Goal: Obtain resource: Download file/media

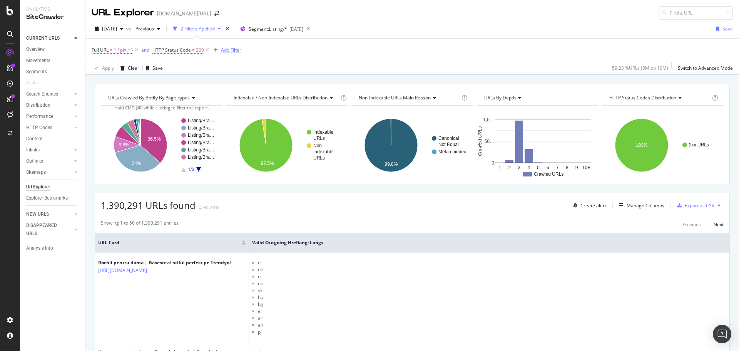
click at [222, 51] on div "Add Filter" at bounding box center [231, 50] width 20 height 7
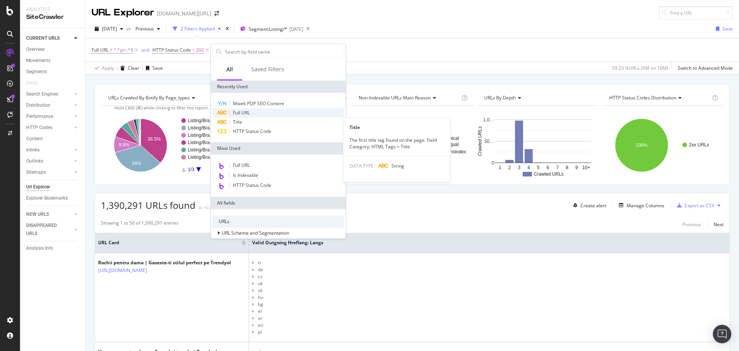
click at [257, 115] on div "Full URL" at bounding box center [278, 112] width 132 height 9
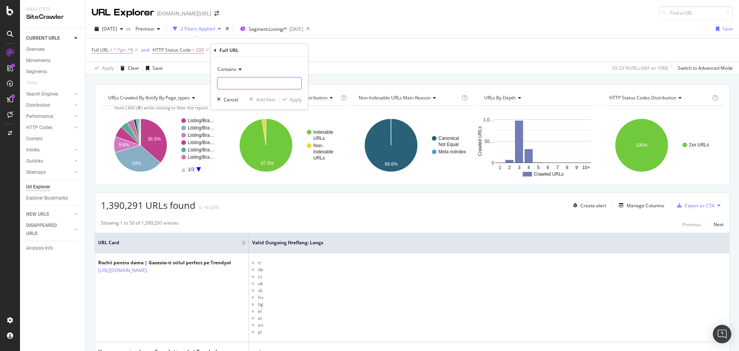
click at [259, 88] on input "text" at bounding box center [259, 83] width 84 height 12
click at [239, 70] on icon at bounding box center [238, 69] width 5 height 5
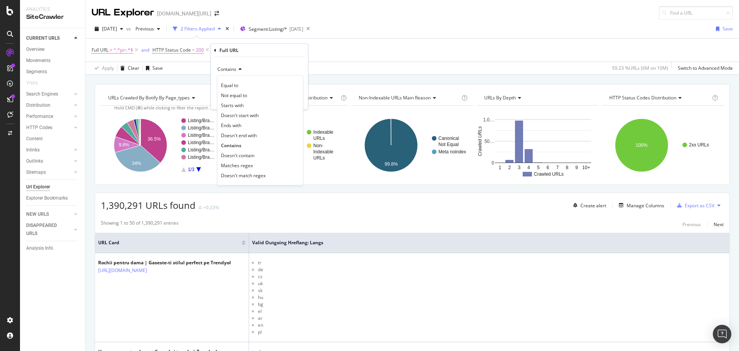
click at [244, 167] on span "Matches regex" at bounding box center [237, 165] width 32 height 7
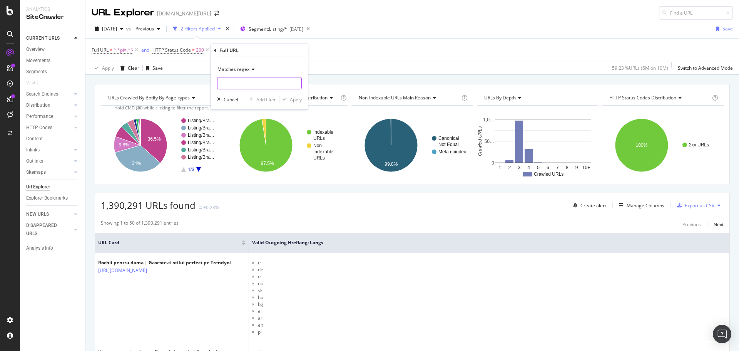
click at [236, 90] on div "Matches regex Cancel Add filter Apply" at bounding box center [259, 83] width 97 height 52
drag, startPoint x: 240, startPoint y: 84, endPoint x: 244, endPoint y: 82, distance: 5.3
click at [240, 84] on input "text" at bounding box center [259, 83] width 84 height 12
paste input "438536"
click at [249, 80] on input "r438536|" at bounding box center [253, 83] width 73 height 12
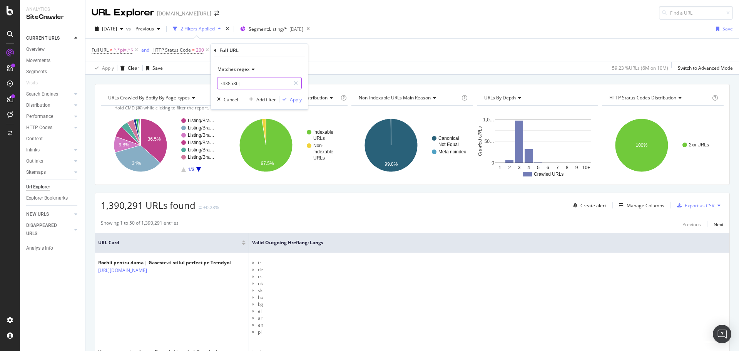
paste input "r686230"
type input "r438536|r686230"
click at [293, 100] on div "Apply" at bounding box center [296, 99] width 12 height 7
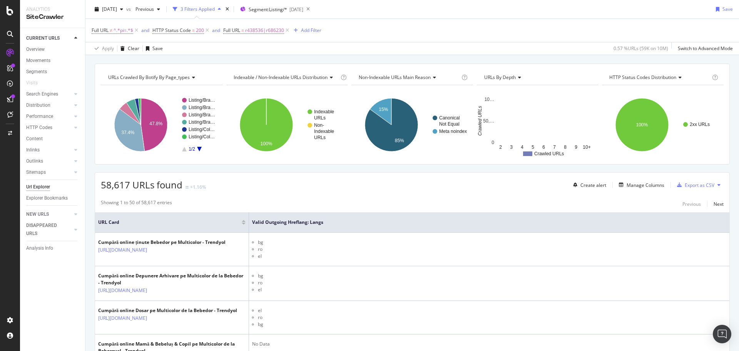
scroll to position [61, 0]
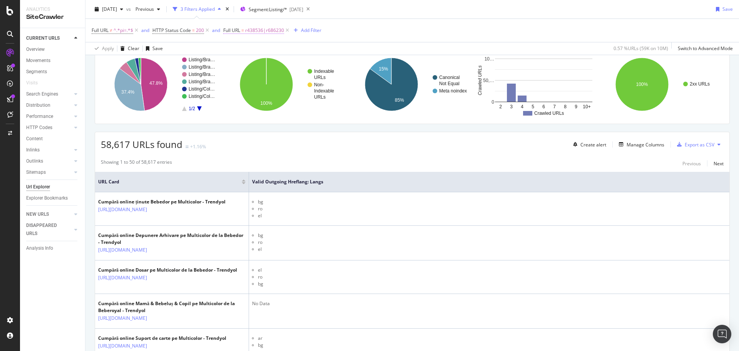
click at [266, 32] on span "r438536|r686230" at bounding box center [264, 30] width 39 height 11
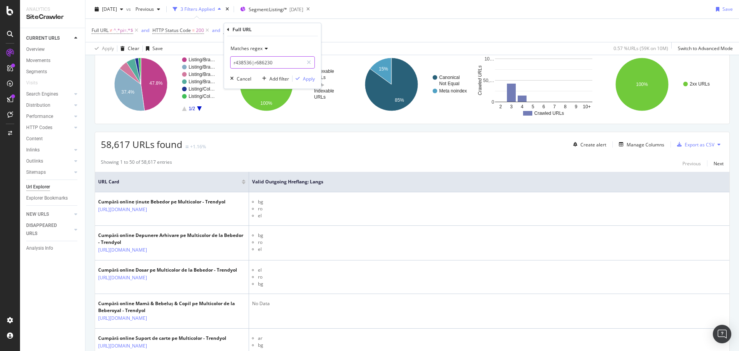
drag, startPoint x: 283, startPoint y: 60, endPoint x: 288, endPoint y: 60, distance: 4.3
click at [284, 60] on input "r438536|r686230" at bounding box center [267, 62] width 73 height 12
click at [296, 60] on input "r438536|r686230" at bounding box center [267, 62] width 73 height 12
paste input "r10617982"
type input "r438536|r686230|r10617982"
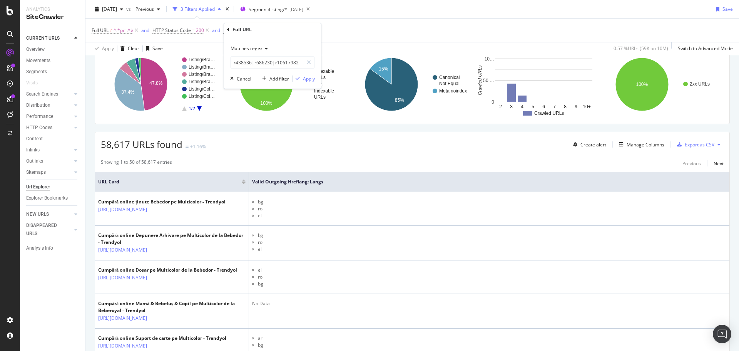
click at [306, 80] on div "Apply" at bounding box center [309, 78] width 12 height 7
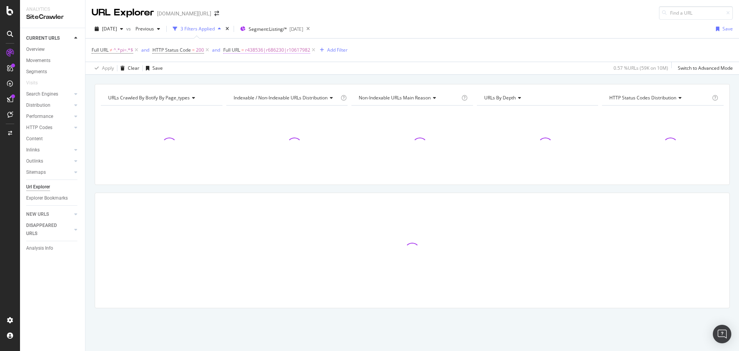
click at [250, 49] on span "r438536|r686230|r10617982" at bounding box center [277, 50] width 65 height 11
click at [298, 79] on input "r438536|r686230|r10617982" at bounding box center [267, 82] width 73 height 12
click at [299, 80] on input "r438536|r686230|r10617982" at bounding box center [267, 82] width 73 height 12
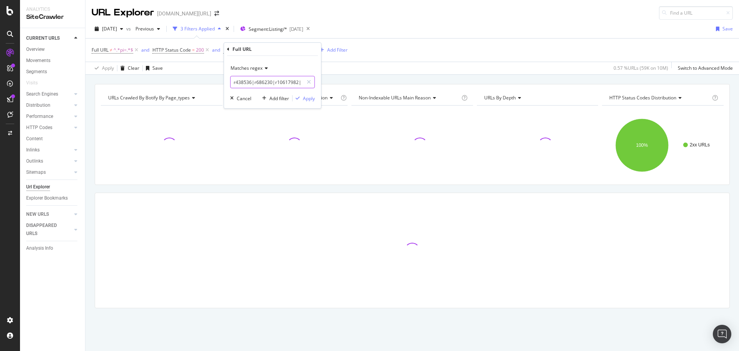
paste input "-r307676"
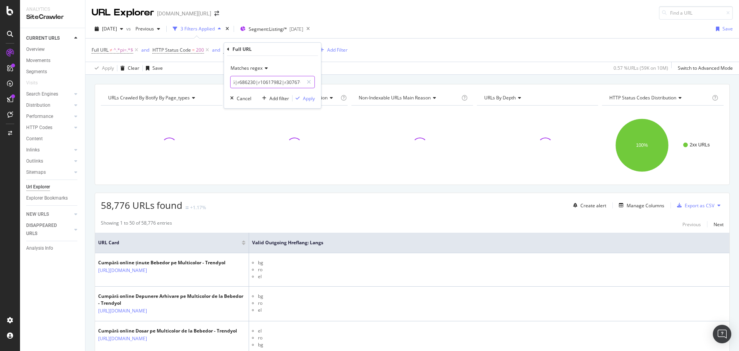
type input "r438536|r686230|r10617982|r307676"
click at [315, 97] on div "Matches regex r438536|r686230|r10617982|r307676 Cancel Add filter Apply" at bounding box center [272, 82] width 97 height 52
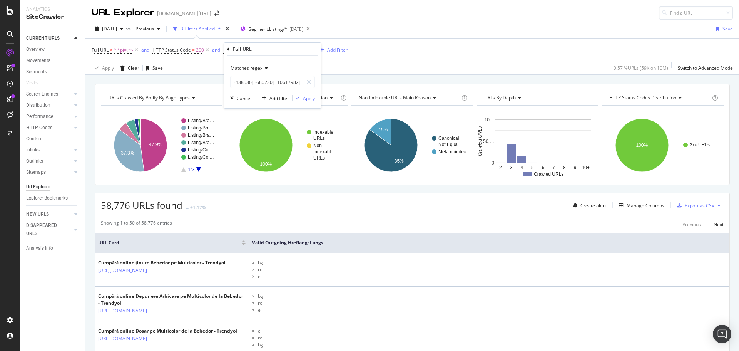
click at [314, 98] on div "Apply" at bounding box center [309, 98] width 12 height 7
click at [697, 206] on div "Export as CSV" at bounding box center [700, 205] width 30 height 7
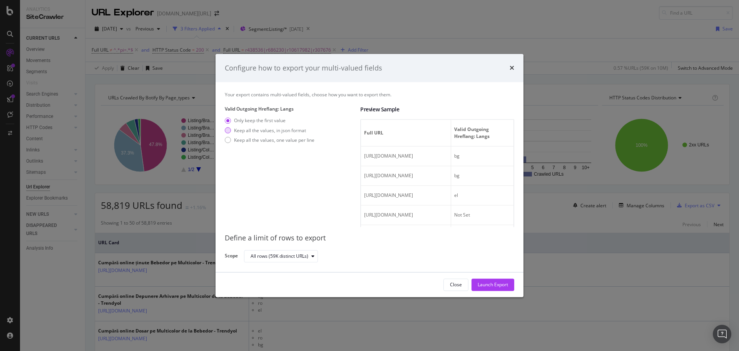
click at [272, 133] on div "Keep all the values, in json format" at bounding box center [270, 130] width 72 height 7
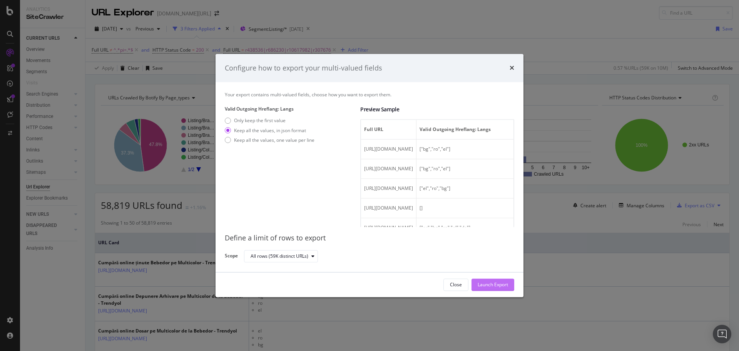
click at [485, 283] on div "Launch Export" at bounding box center [493, 284] width 30 height 7
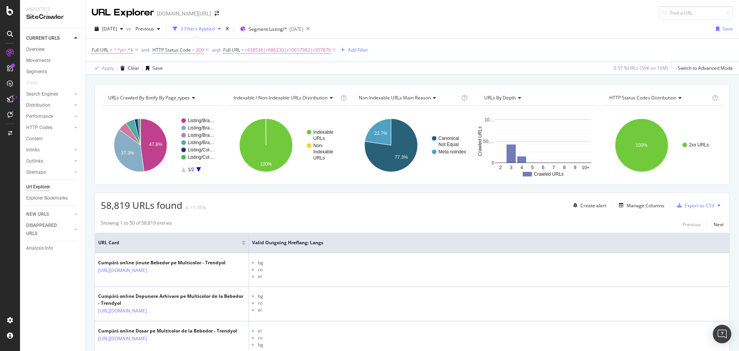
click at [396, 25] on div "2025 Aug. 9th vs Previous 3 Filters Applied Segment: Listing/* 2025-08-07 Save" at bounding box center [412, 30] width 654 height 15
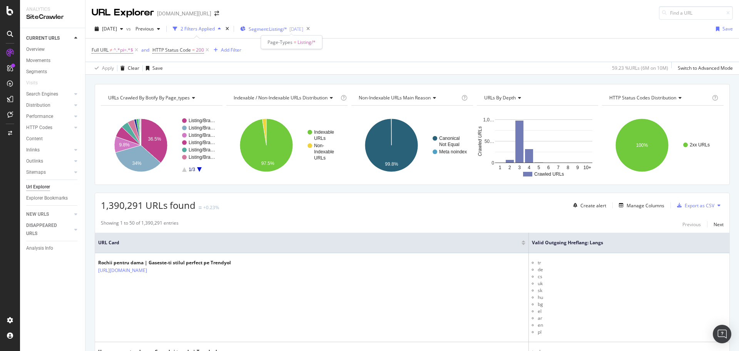
click at [287, 31] on span "Segment: Listing/*" at bounding box center [268, 29] width 38 height 7
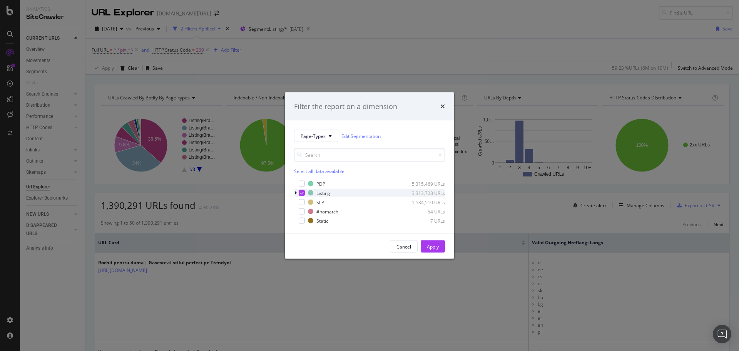
click at [299, 193] on div "modal" at bounding box center [302, 193] width 6 height 6
click at [297, 194] on div "modal" at bounding box center [296, 193] width 5 height 8
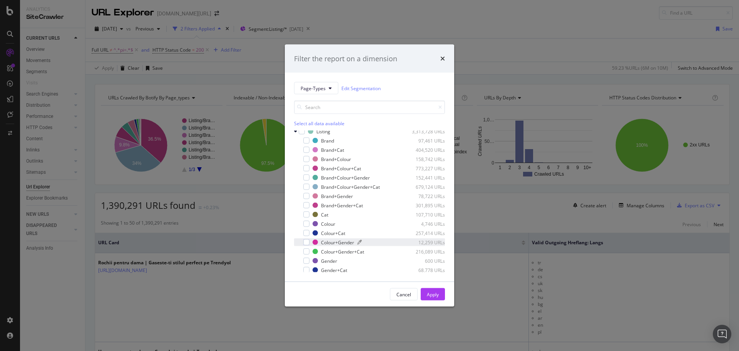
scroll to position [43, 0]
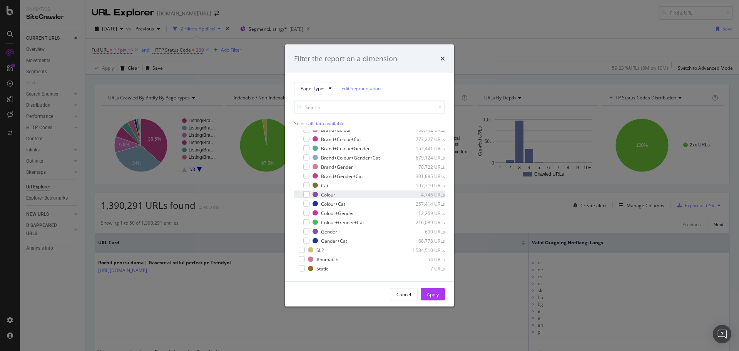
click at [309, 194] on div "Colour 4,746 URLs" at bounding box center [369, 195] width 151 height 8
click at [432, 298] on div "Apply" at bounding box center [433, 294] width 12 height 12
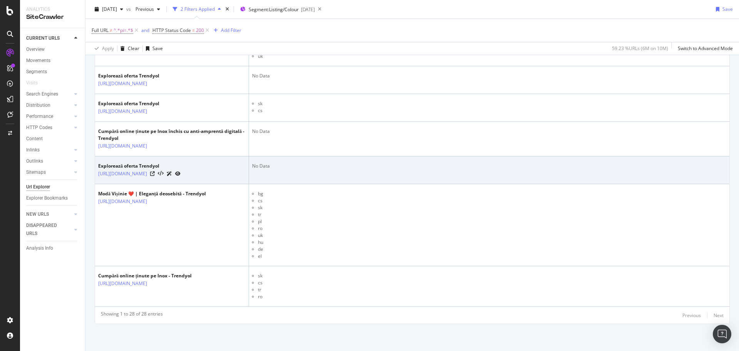
scroll to position [2013, 0]
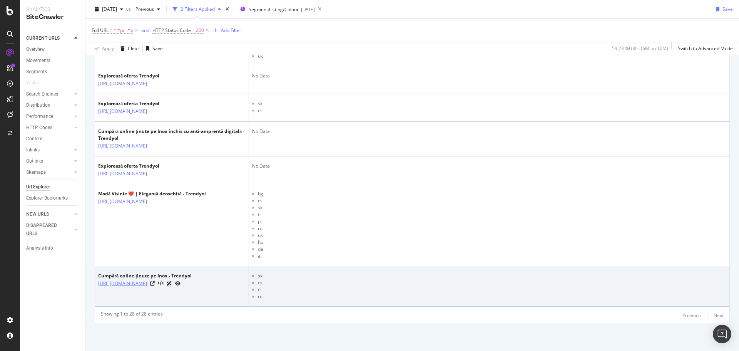
drag, startPoint x: 196, startPoint y: 285, endPoint x: 179, endPoint y: 286, distance: 17.4
click at [179, 287] on div "https://www.trendyol.com/ro/inox-x-r438536" at bounding box center [145, 283] width 94 height 8
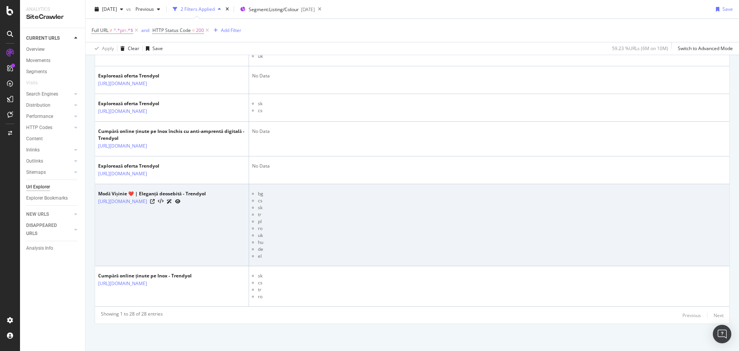
copy link "438536"
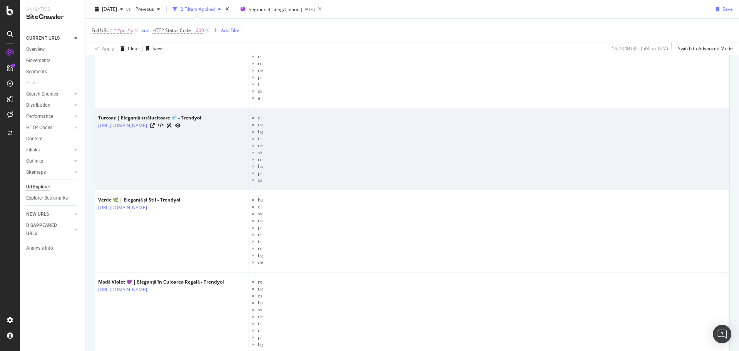
scroll to position [1802, 0]
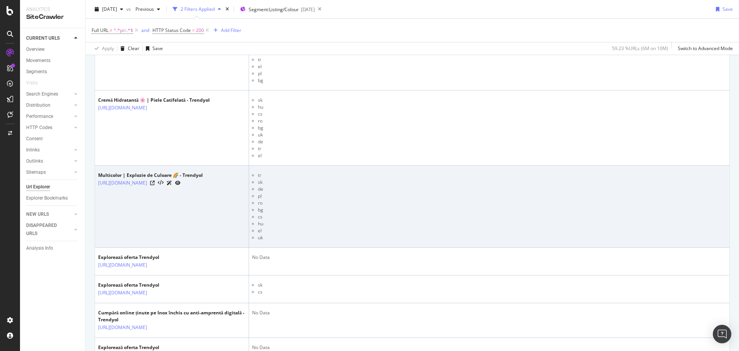
drag, startPoint x: 190, startPoint y: 178, endPoint x: 207, endPoint y: 186, distance: 19.2
click at [203, 186] on div "Multicolor | Explozie de Culoare 🌈 - Trendyol https://www.trendyol.com/ro/multi…" at bounding box center [150, 179] width 105 height 15
copy div "dyol https://www.trendyol.com/ro/multicolor-x-r686230"
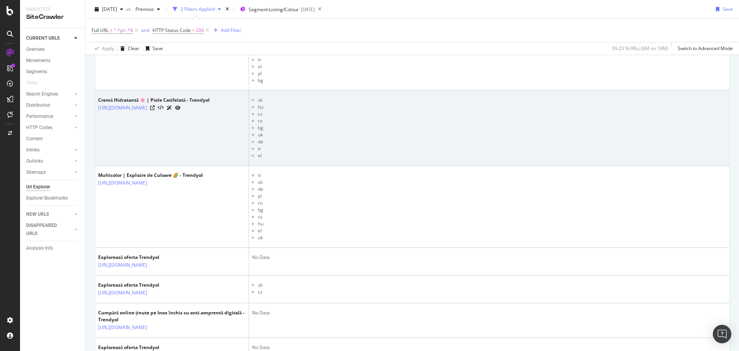
click at [402, 135] on li "uk" at bounding box center [492, 134] width 468 height 7
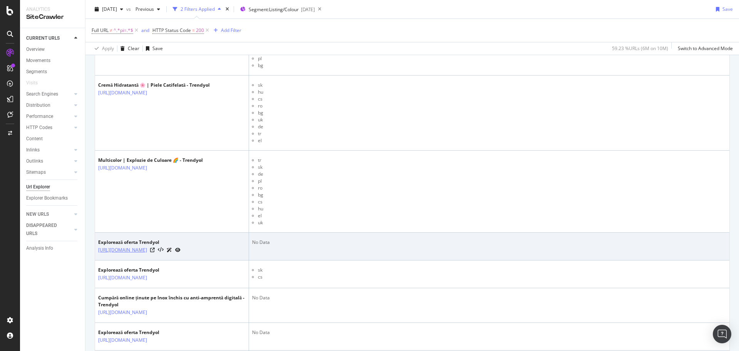
copy link "https://www.trendyol.com/ro/nespecificat-x-r10617982"
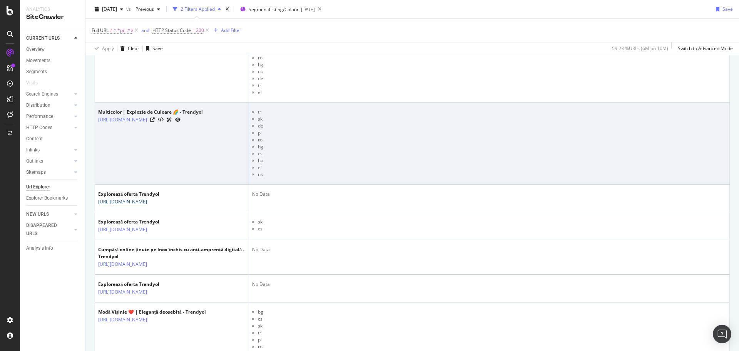
scroll to position [1867, 0]
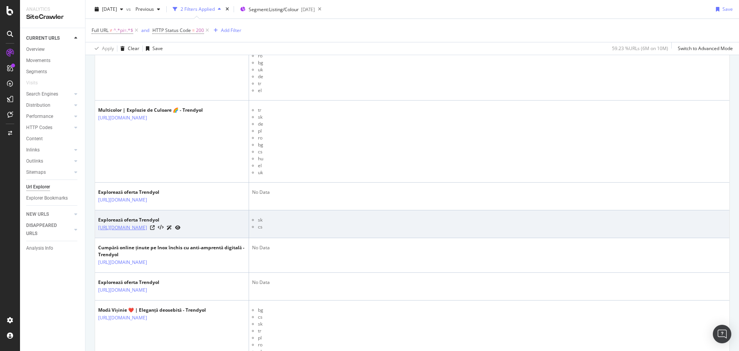
drag, startPoint x: 143, startPoint y: 247, endPoint x: 112, endPoint y: 242, distance: 31.5
click at [112, 238] on td "Explorează oferta Trendyol https://www.trendyol.com/ro/inox-anti-amprenta-digit…" at bounding box center [172, 224] width 154 height 28
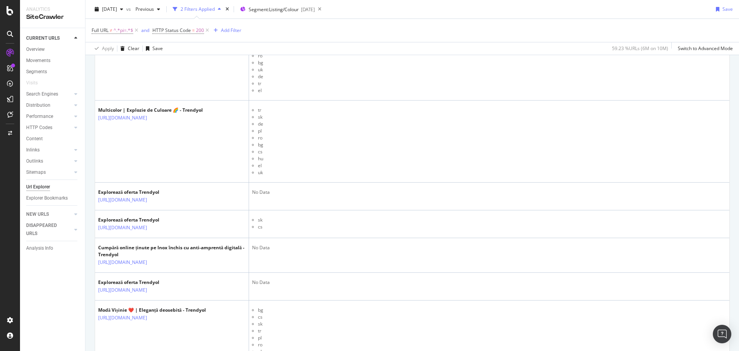
copy link "-r307676"
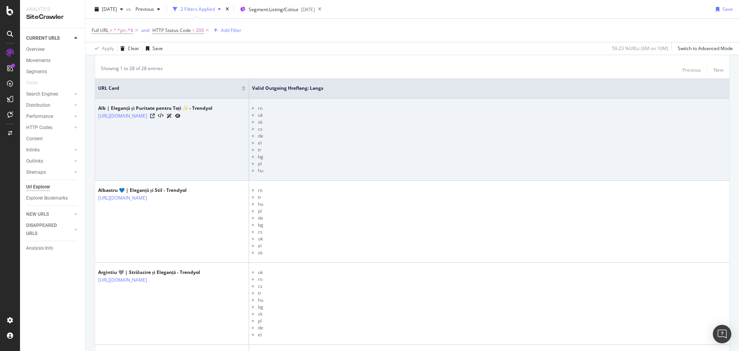
scroll to position [121, 0]
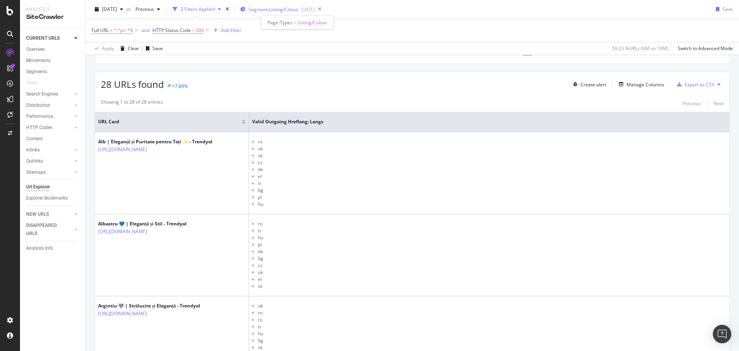
click at [278, 11] on span "Segment: Listing/Colour" at bounding box center [274, 9] width 50 height 7
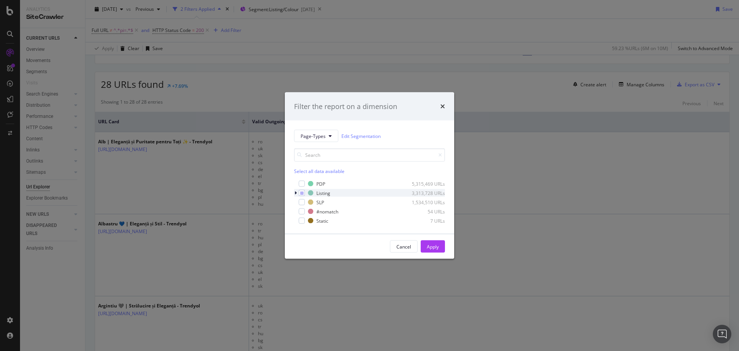
click at [297, 193] on div "modal" at bounding box center [296, 193] width 5 height 8
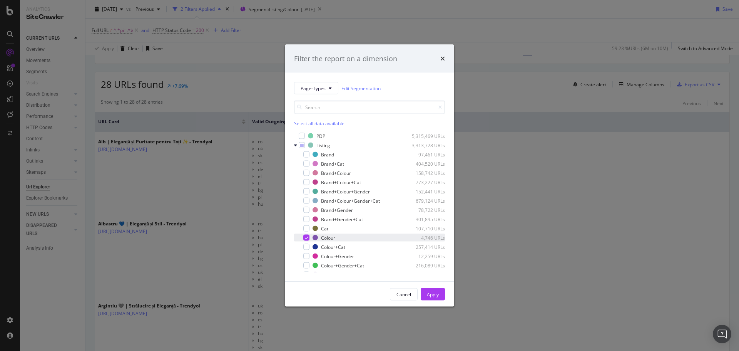
click at [305, 238] on icon "modal" at bounding box center [306, 238] width 3 height 4
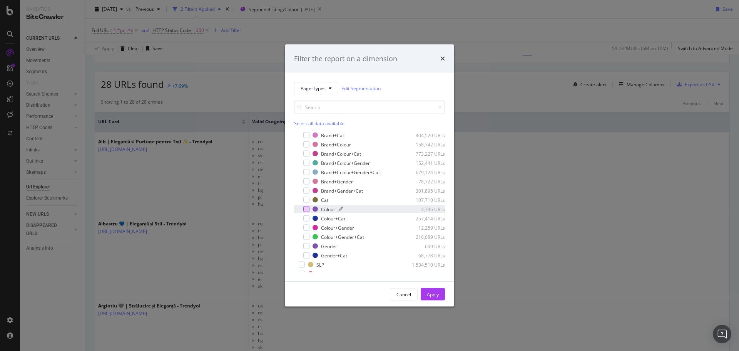
scroll to position [0, 0]
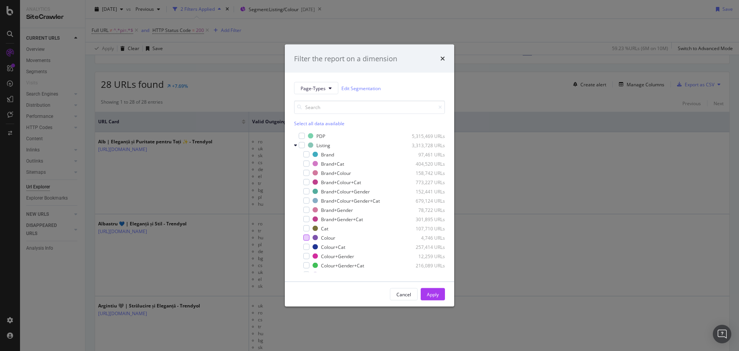
click at [532, 135] on div "Filter the report on a dimension Page-Types Edit Segmentation Select all data a…" at bounding box center [369, 175] width 739 height 351
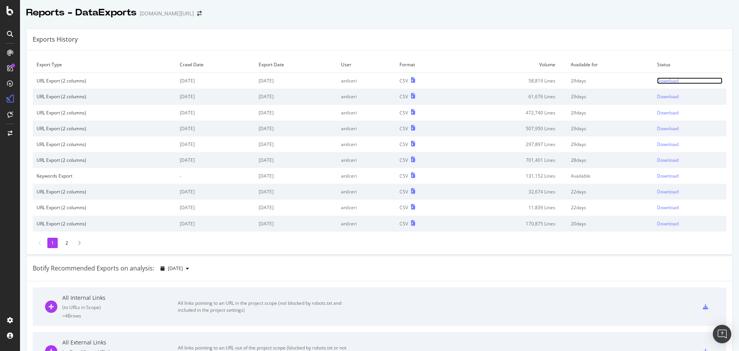
click at [657, 81] on div "Download" at bounding box center [668, 80] width 22 height 7
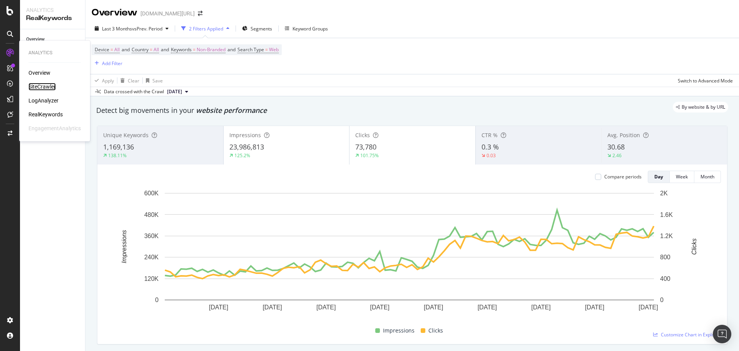
click at [38, 90] on div "SiteCrawler" at bounding box center [41, 87] width 27 height 8
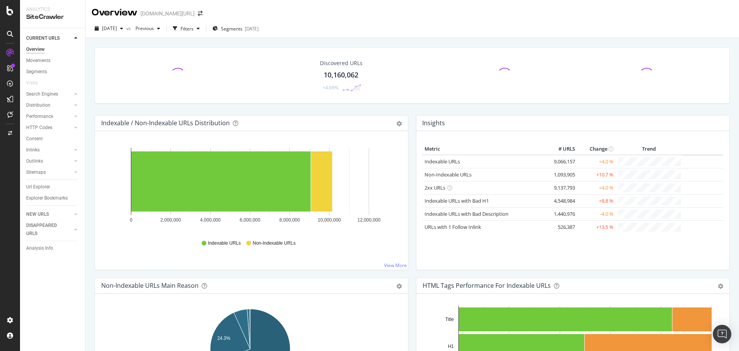
click at [36, 189] on div "Url Explorer" at bounding box center [38, 187] width 24 height 8
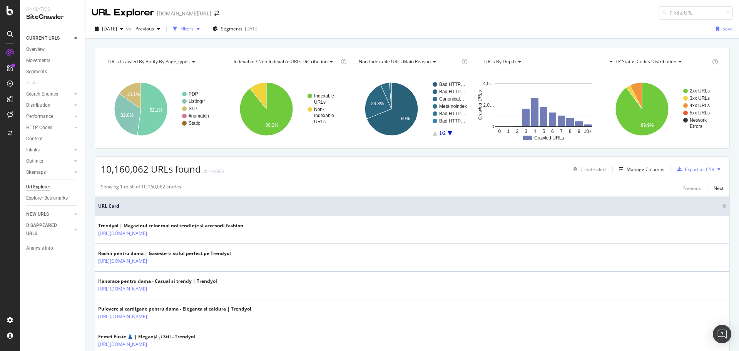
drag, startPoint x: 198, startPoint y: 28, endPoint x: 194, endPoint y: 31, distance: 4.4
click at [194, 28] on div "Filters" at bounding box center [187, 28] width 13 height 7
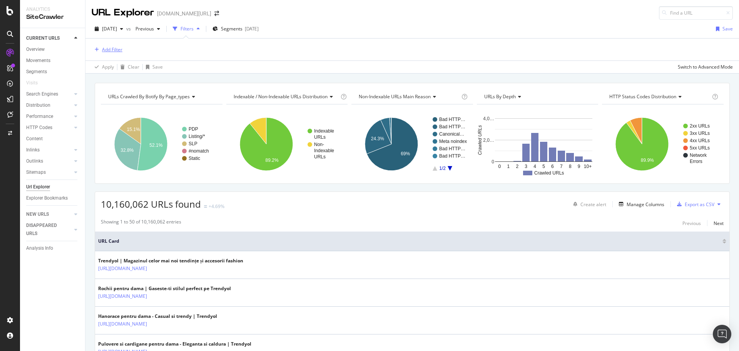
click at [117, 49] on div "Add Filter" at bounding box center [112, 49] width 20 height 7
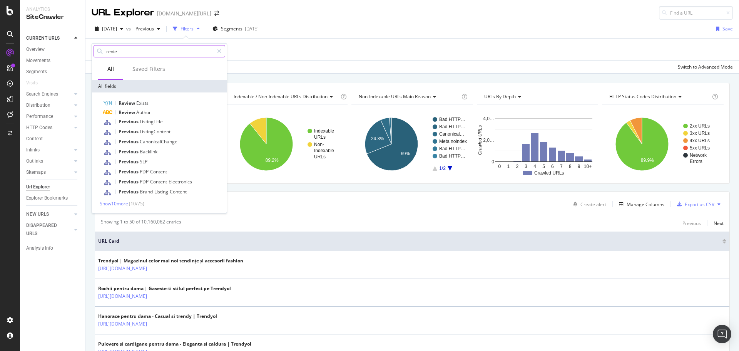
type input "review"
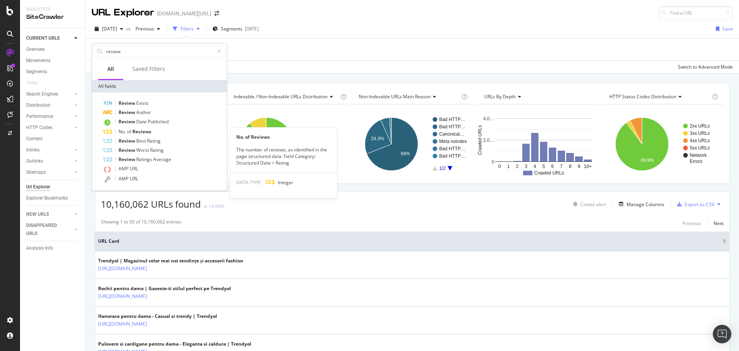
click at [131, 133] on span "of" at bounding box center [129, 131] width 5 height 7
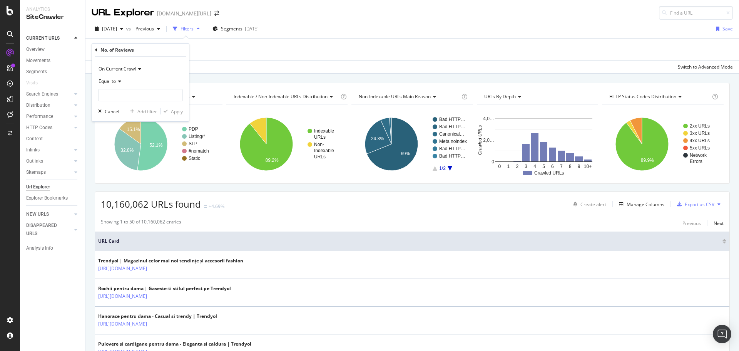
click at [120, 80] on icon at bounding box center [118, 81] width 5 height 5
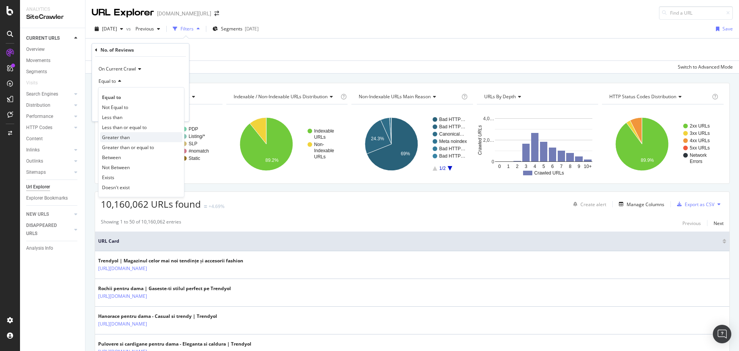
click at [125, 136] on span "Greater than" at bounding box center [116, 137] width 28 height 7
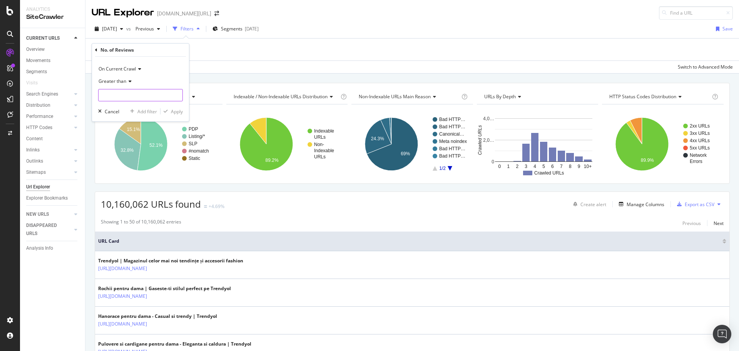
click at [115, 95] on input "number" at bounding box center [140, 95] width 85 height 12
type input "50"
drag, startPoint x: 170, startPoint y: 112, endPoint x: 233, endPoint y: 79, distance: 71.4
click at [170, 112] on div "button" at bounding box center [165, 111] width 10 height 5
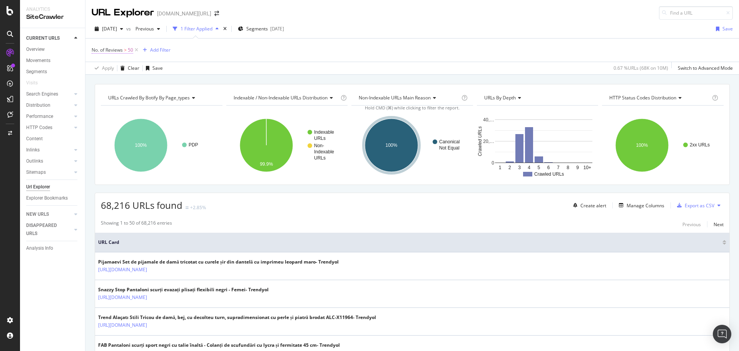
click at [104, 48] on span "No. of Reviews" at bounding box center [107, 50] width 31 height 7
click at [353, 52] on div "No. of Reviews > 50 Add Filter" at bounding box center [412, 49] width 641 height 23
click at [111, 52] on span "No. of Reviews" at bounding box center [107, 50] width 31 height 7
click at [339, 59] on div "No. of Reviews > 50 Add Filter" at bounding box center [412, 49] width 641 height 23
click at [111, 50] on span "No. of Reviews" at bounding box center [107, 50] width 31 height 7
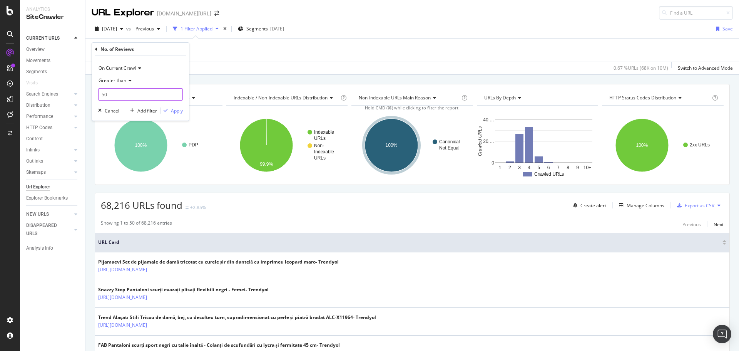
click at [134, 90] on input "50" at bounding box center [140, 94] width 85 height 12
click at [156, 97] on input "50" at bounding box center [140, 94] width 85 height 12
click at [156, 96] on input "50" at bounding box center [140, 94] width 85 height 12
drag, startPoint x: 138, startPoint y: 95, endPoint x: 97, endPoint y: 94, distance: 41.6
click at [97, 94] on div "On Current Crawl Greater than 501 Cancel Add filter Apply" at bounding box center [140, 88] width 97 height 65
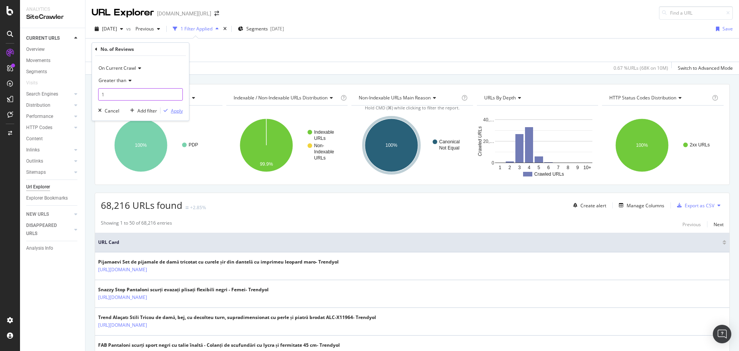
type input "1"
click at [174, 107] on button "Apply" at bounding box center [171, 111] width 22 height 8
